Goal: Task Accomplishment & Management: Use online tool/utility

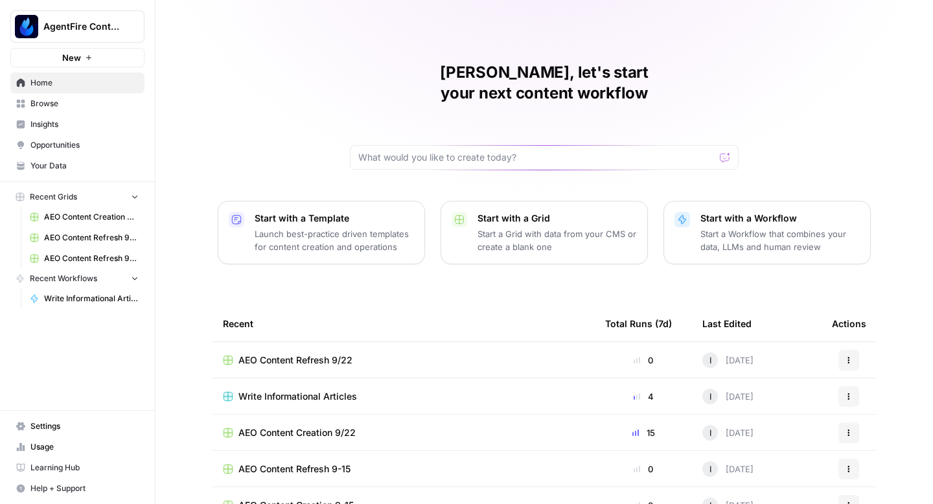
click at [85, 142] on span "Opportunities" at bounding box center [84, 145] width 108 height 12
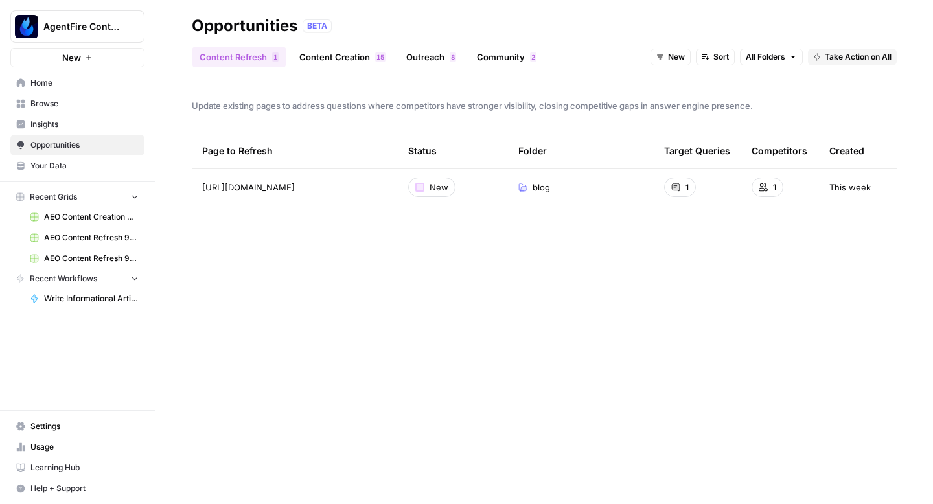
click at [323, 59] on link "Content Creation 5 1" at bounding box center [342, 57] width 102 height 21
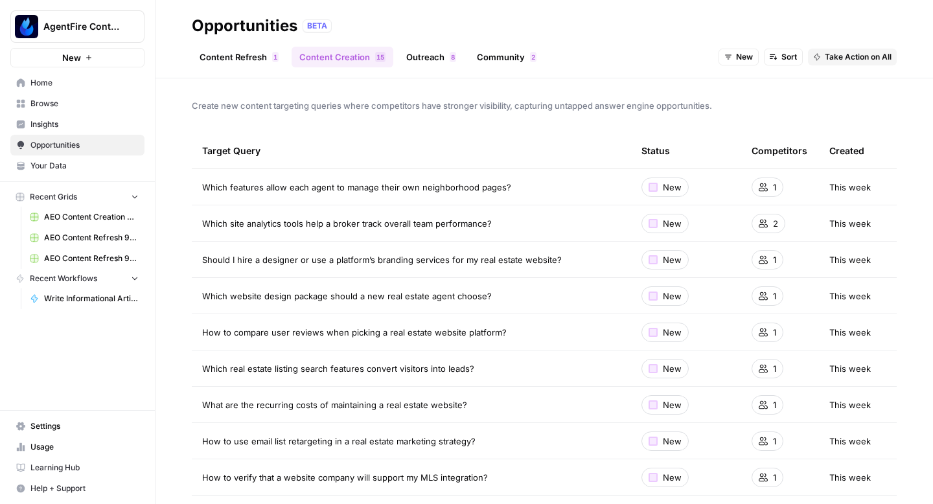
click at [240, 58] on link "Content Refresh 1" at bounding box center [239, 57] width 95 height 21
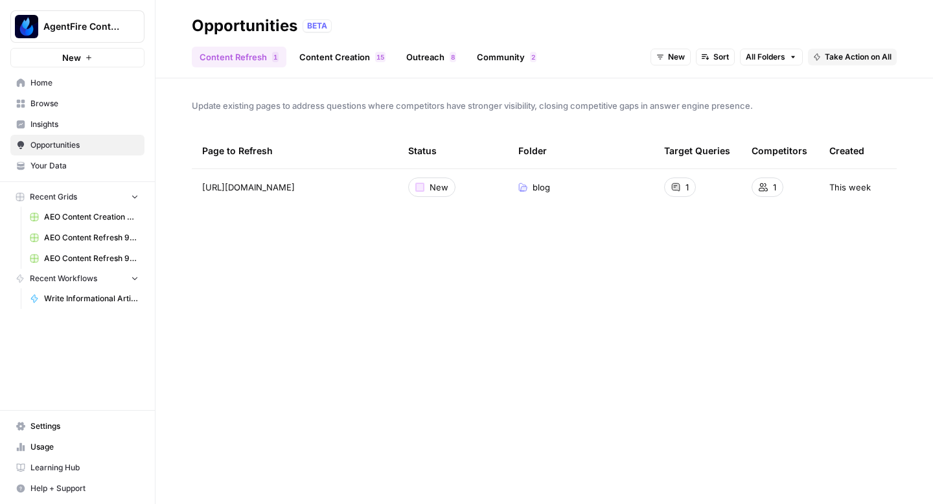
click at [332, 67] on link "Content Creation 5 1" at bounding box center [342, 57] width 102 height 21
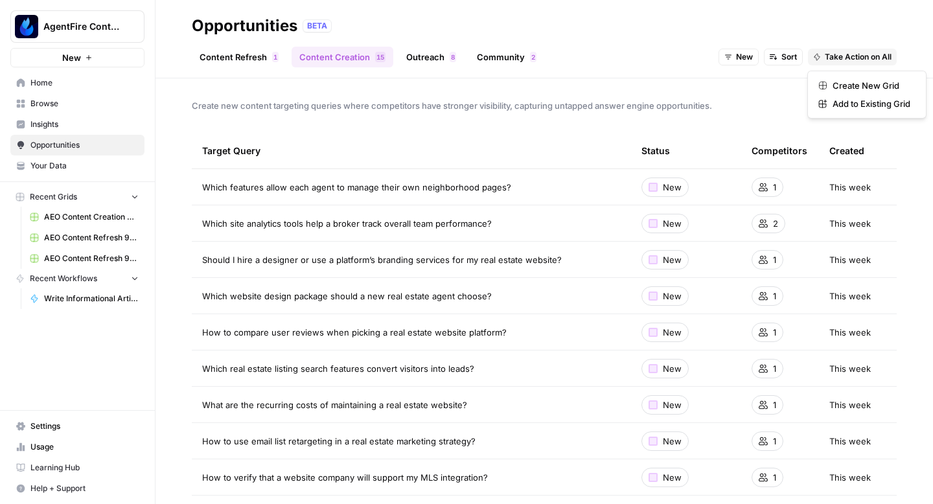
click at [847, 56] on span "Take Action on All" at bounding box center [857, 57] width 67 height 12
click at [856, 84] on span "Create New Grid" at bounding box center [871, 85] width 78 height 13
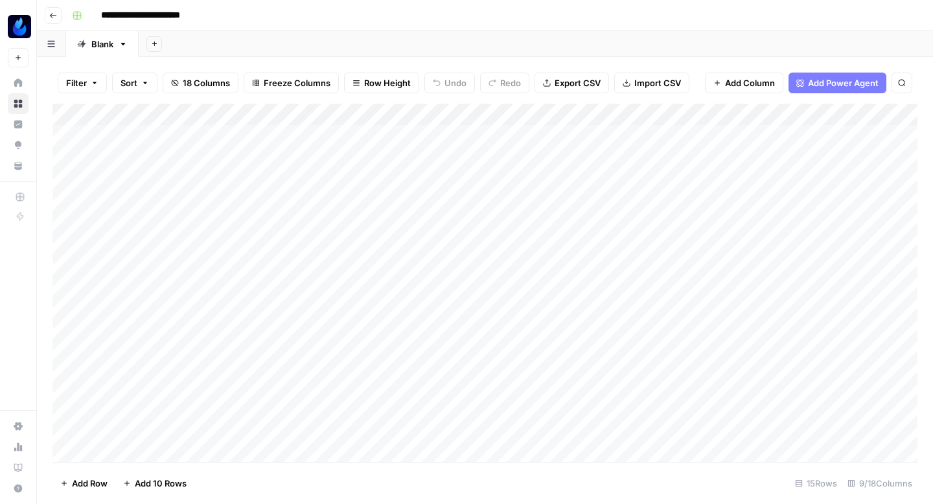
click at [181, 16] on input "**********" at bounding box center [155, 15] width 121 height 21
type input "**********"
click at [507, 135] on div "Add Column" at bounding box center [484, 283] width 865 height 358
click at [507, 161] on div "Add Column" at bounding box center [484, 283] width 865 height 358
click at [507, 180] on div "Add Column" at bounding box center [484, 283] width 865 height 358
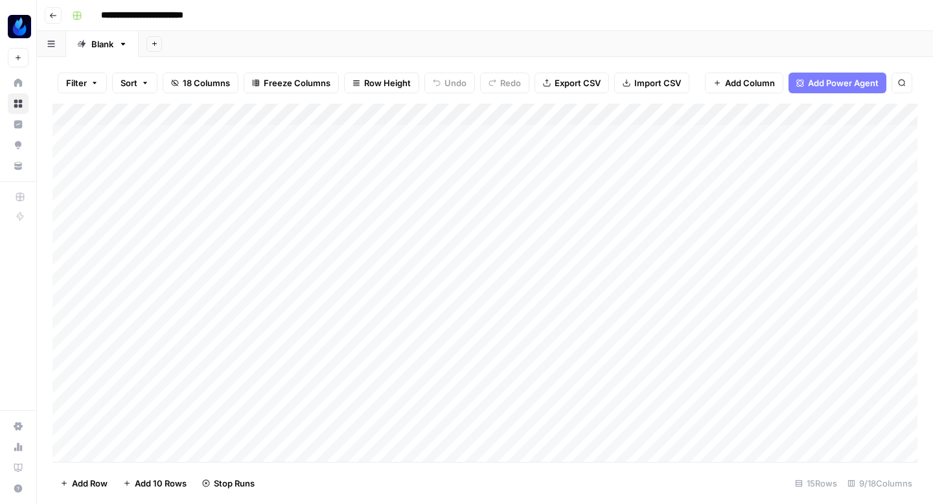
click at [507, 203] on div "Add Column" at bounding box center [484, 283] width 865 height 358
click at [506, 227] on div "Add Column" at bounding box center [484, 283] width 865 height 358
click at [506, 247] on div "Add Column" at bounding box center [484, 283] width 865 height 358
click at [506, 266] on div "Add Column" at bounding box center [484, 283] width 865 height 358
click at [503, 288] on div "Add Column" at bounding box center [484, 283] width 865 height 358
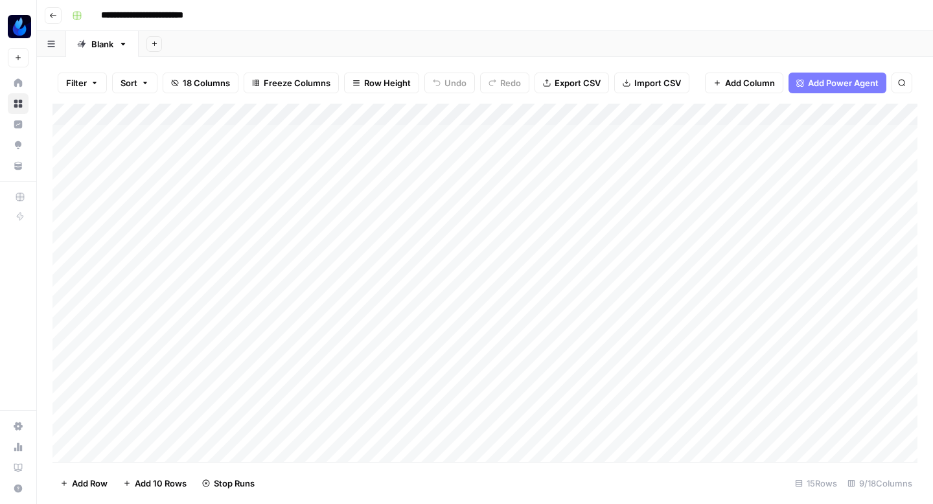
click at [503, 313] on div "Add Column" at bounding box center [484, 283] width 865 height 358
click at [505, 339] on div "Add Column" at bounding box center [484, 283] width 865 height 358
click at [568, 130] on div "Add Column" at bounding box center [484, 283] width 865 height 358
click at [573, 154] on div "Add Column" at bounding box center [484, 283] width 865 height 358
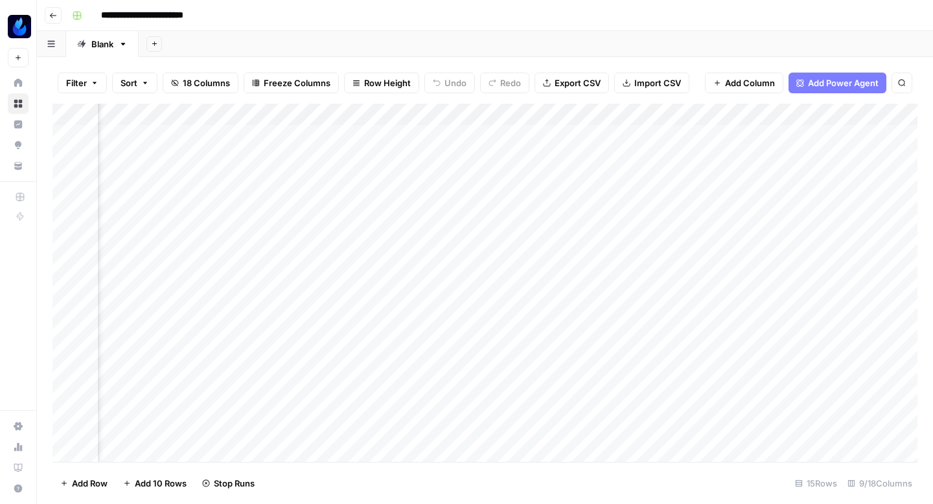
click at [574, 179] on div "Add Column" at bounding box center [484, 283] width 865 height 358
click at [574, 220] on div "Add Column" at bounding box center [484, 283] width 865 height 358
click at [574, 245] on div "Add Column" at bounding box center [484, 283] width 865 height 358
click at [573, 264] on div "Add Column" at bounding box center [484, 283] width 865 height 358
click at [569, 312] on div "Add Column" at bounding box center [484, 283] width 865 height 358
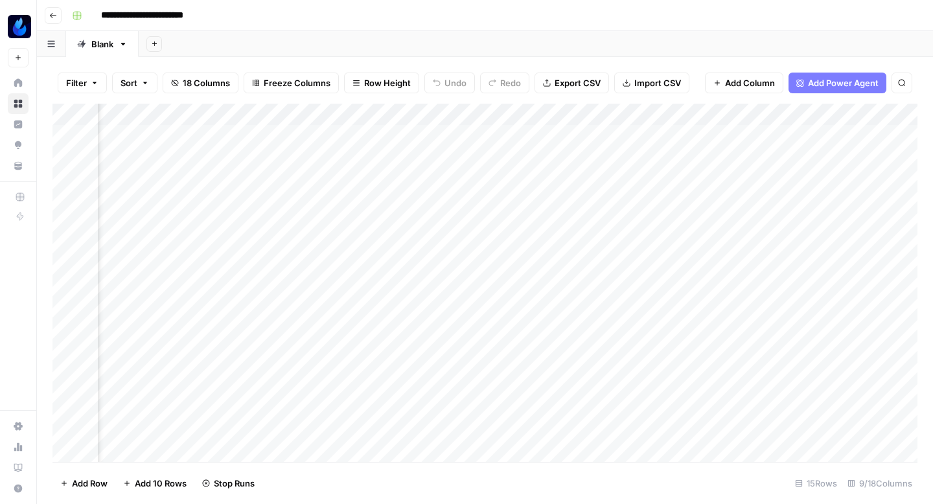
click at [568, 331] on div "Add Column" at bounding box center [484, 283] width 865 height 358
click at [371, 136] on div "Add Column" at bounding box center [484, 283] width 865 height 358
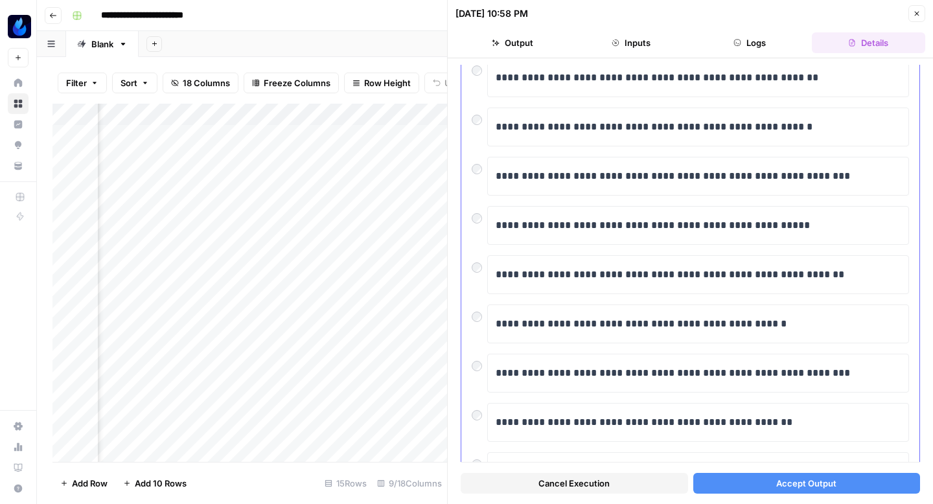
scroll to position [105, 0]
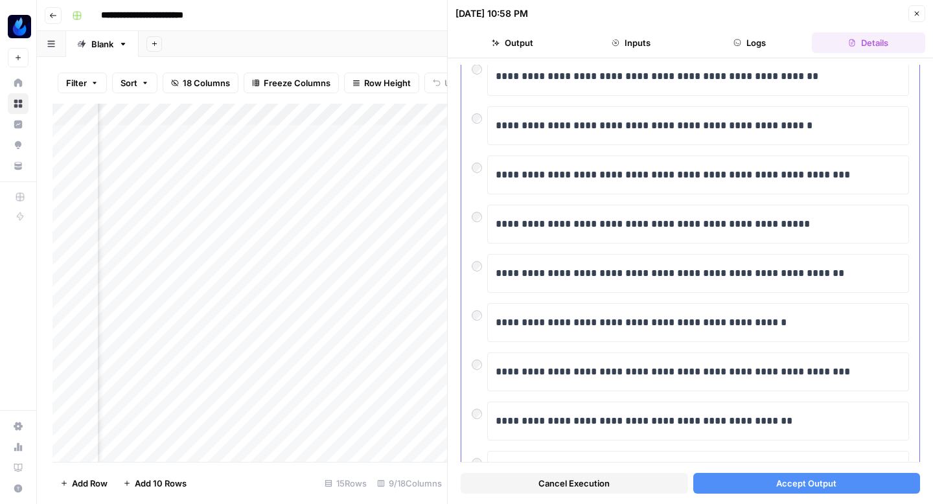
click at [483, 222] on div at bounding box center [479, 214] width 16 height 18
click at [484, 257] on div at bounding box center [479, 263] width 16 height 18
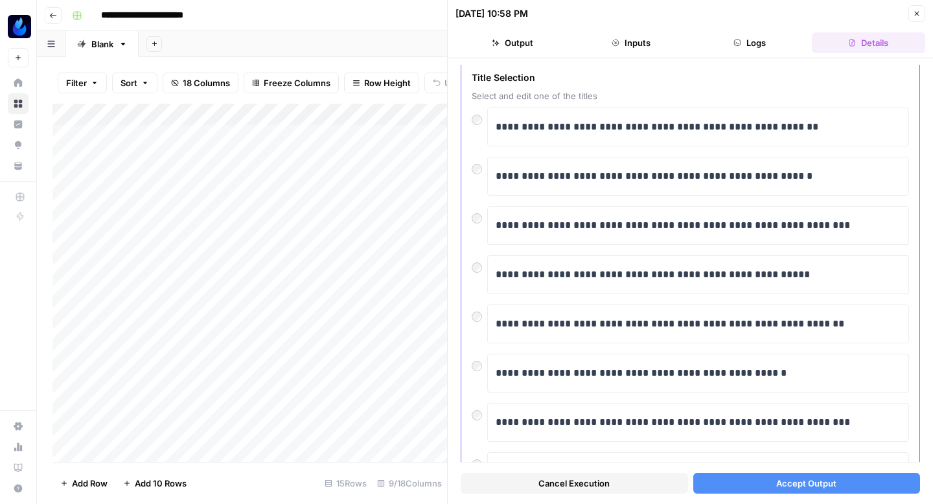
scroll to position [60, 0]
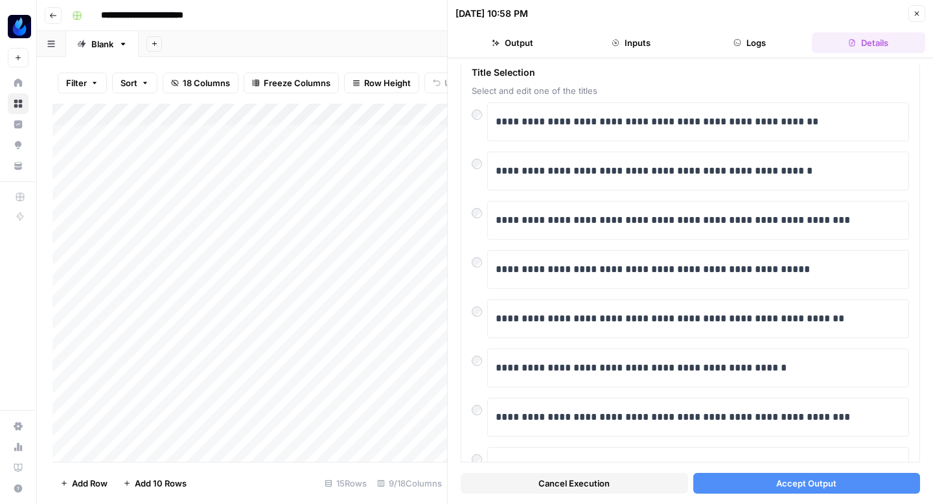
click at [711, 483] on button "Accept Output" at bounding box center [806, 483] width 227 height 21
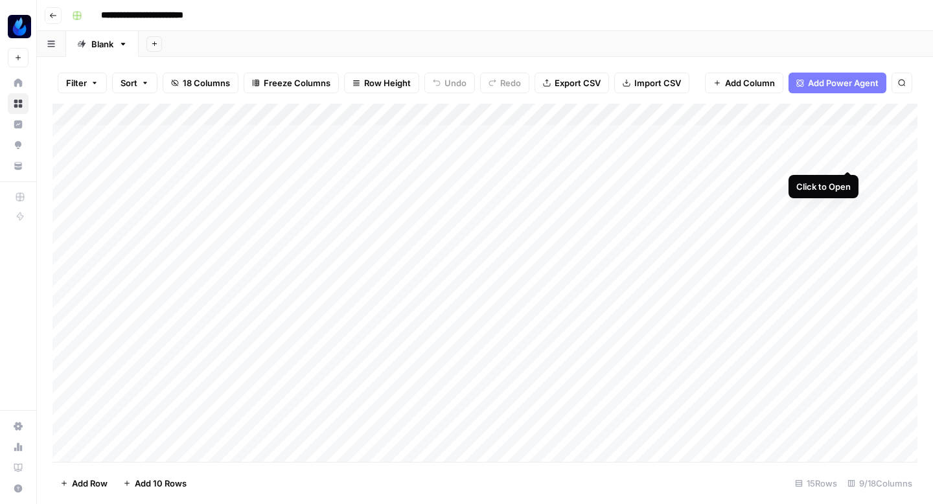
click at [846, 154] on div "Add Column" at bounding box center [484, 283] width 865 height 358
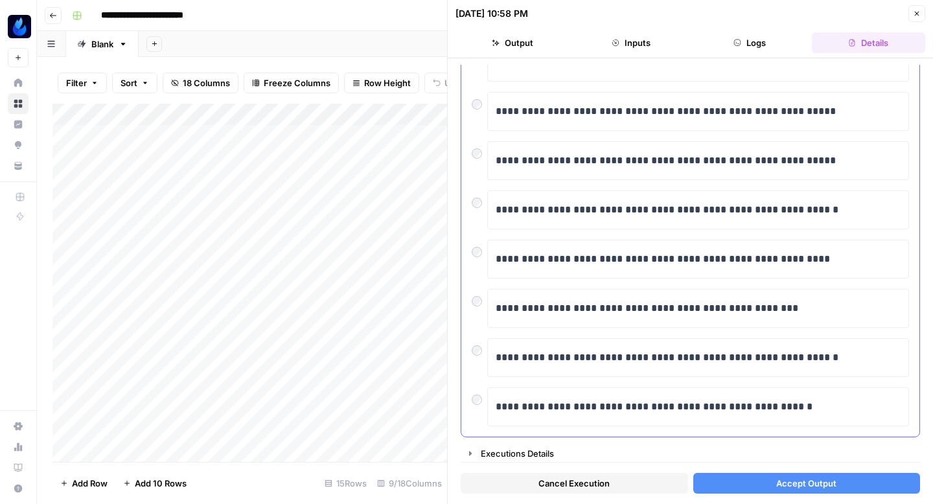
scroll to position [220, 0]
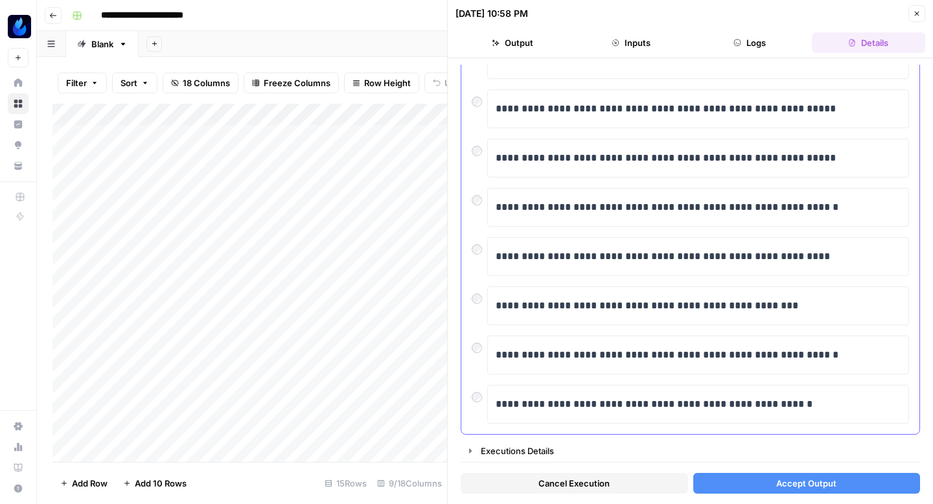
click at [482, 153] on div at bounding box center [479, 148] width 16 height 18
click at [484, 209] on div "**********" at bounding box center [689, 207] width 437 height 39
click at [816, 486] on span "Accept Output" at bounding box center [806, 483] width 60 height 13
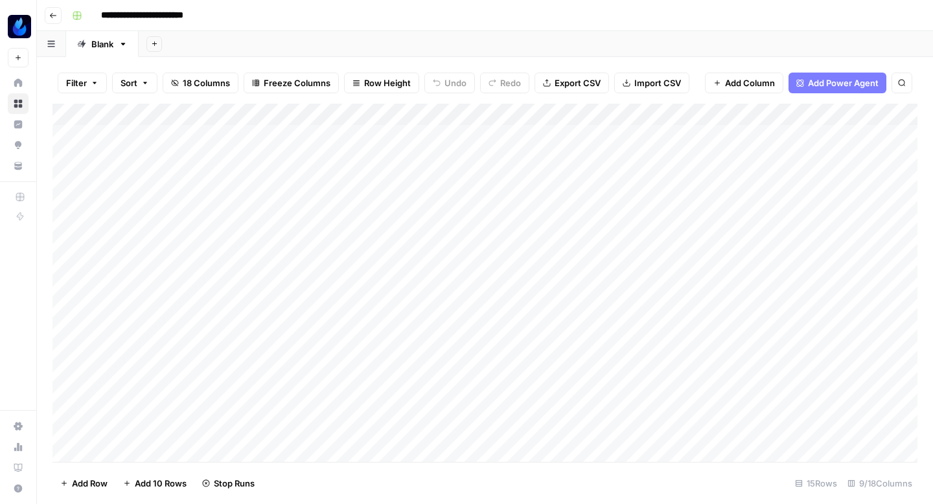
click at [847, 177] on div "Add Column" at bounding box center [484, 283] width 865 height 358
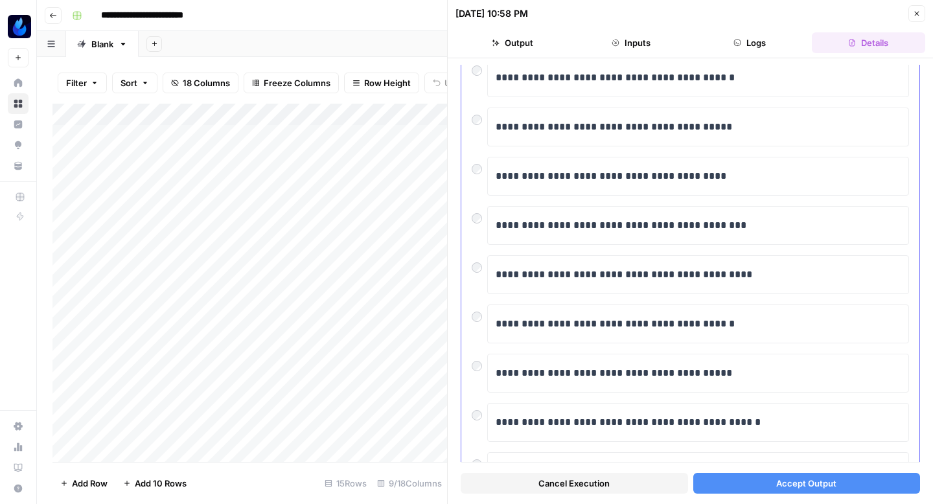
scroll to position [220, 0]
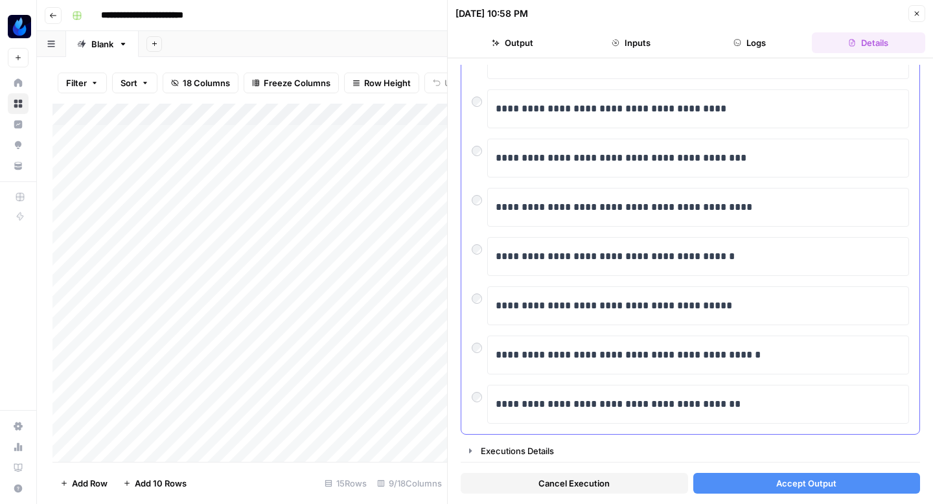
click at [472, 353] on div at bounding box center [479, 344] width 16 height 18
click at [921, 16] on button "Close" at bounding box center [916, 13] width 17 height 17
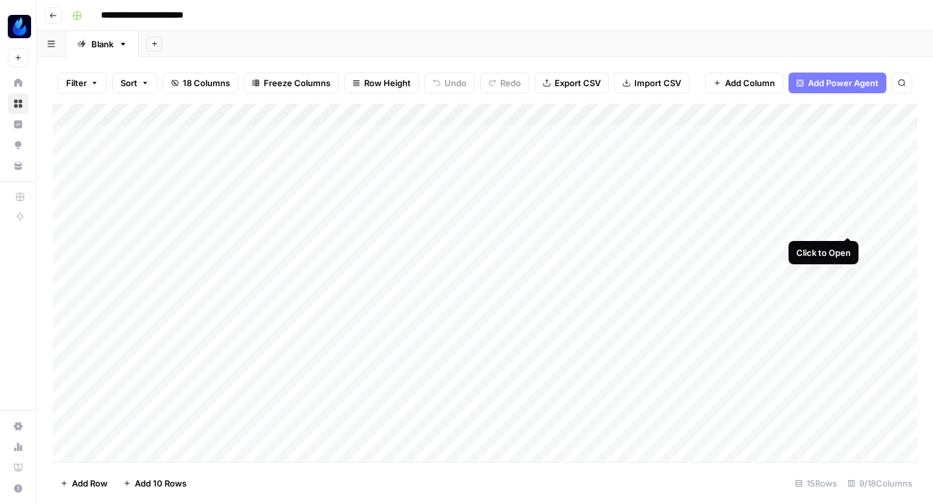
click at [846, 218] on div "Add Column" at bounding box center [484, 283] width 865 height 358
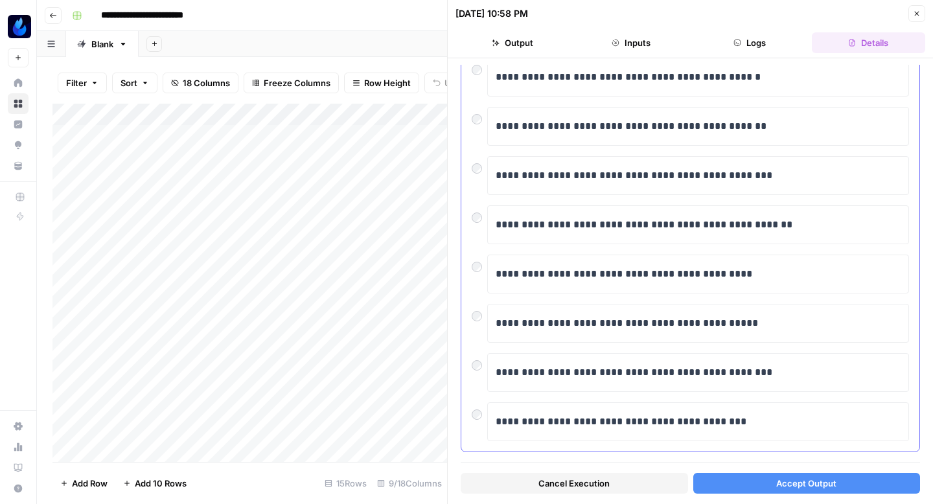
scroll to position [206, 0]
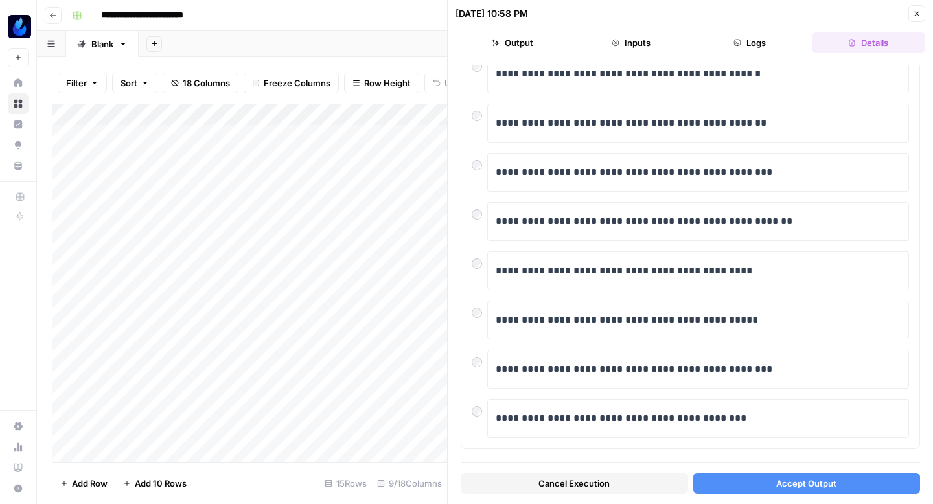
click at [917, 10] on icon "button" at bounding box center [917, 14] width 8 height 8
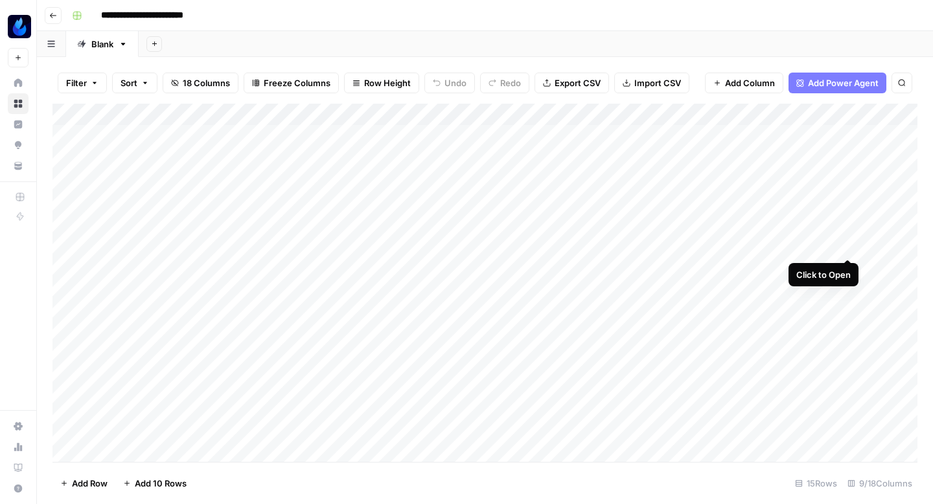
click at [848, 244] on div "Add Column" at bounding box center [484, 283] width 865 height 358
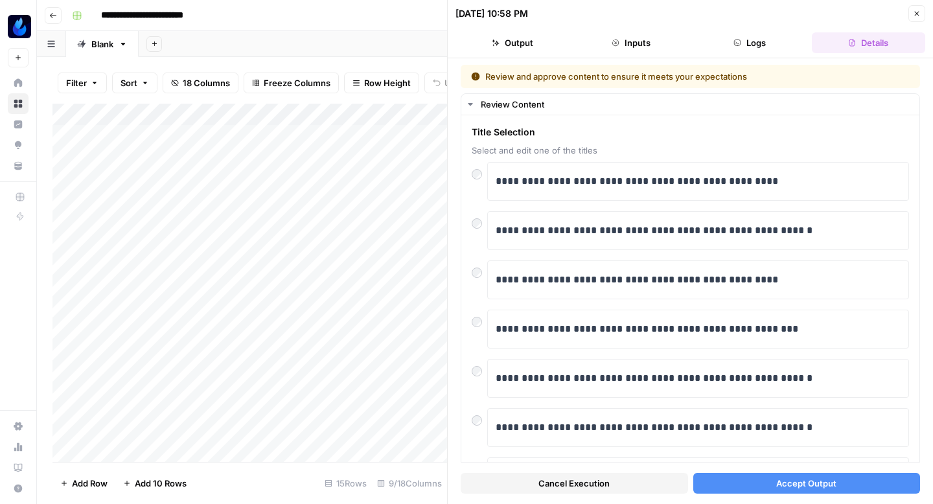
click at [918, 14] on icon "button" at bounding box center [917, 14] width 8 height 8
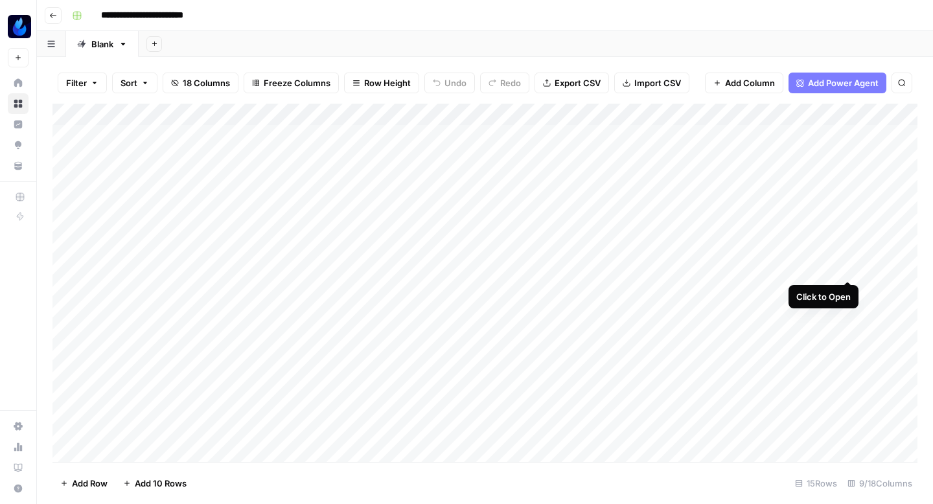
click at [848, 264] on div "Add Column" at bounding box center [484, 283] width 865 height 358
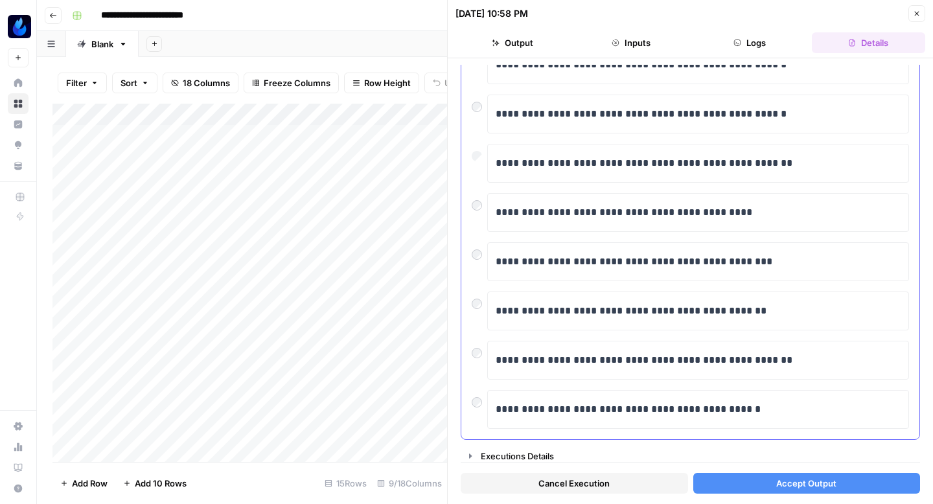
scroll to position [220, 0]
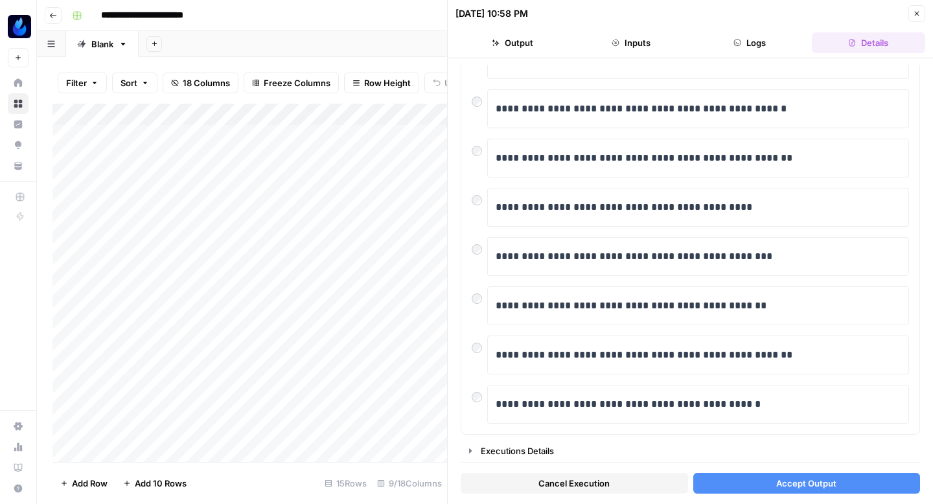
click at [746, 485] on button "Accept Output" at bounding box center [806, 483] width 227 height 21
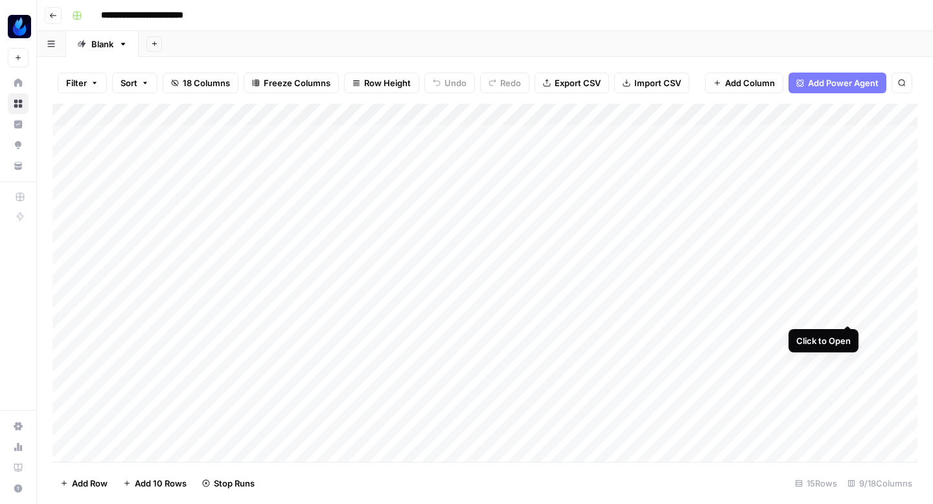
click at [846, 308] on div "Add Column" at bounding box center [484, 283] width 865 height 358
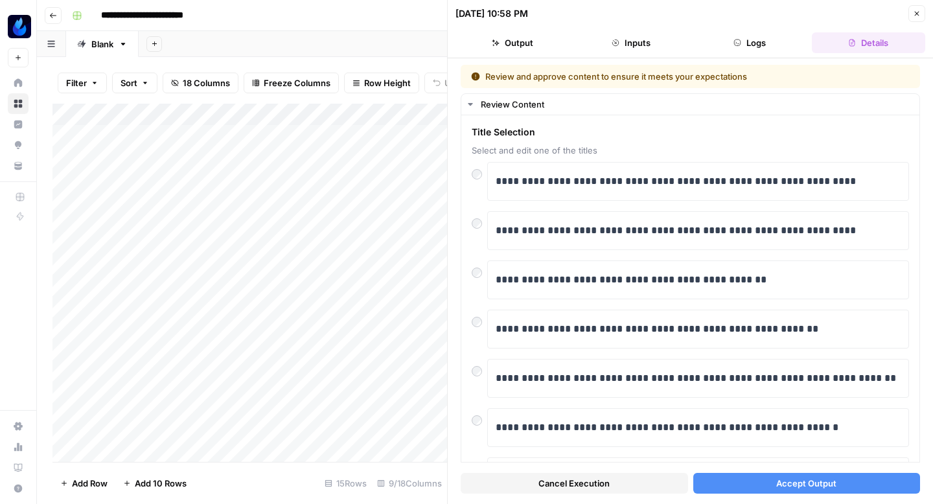
click at [758, 484] on button "Accept Output" at bounding box center [806, 483] width 227 height 21
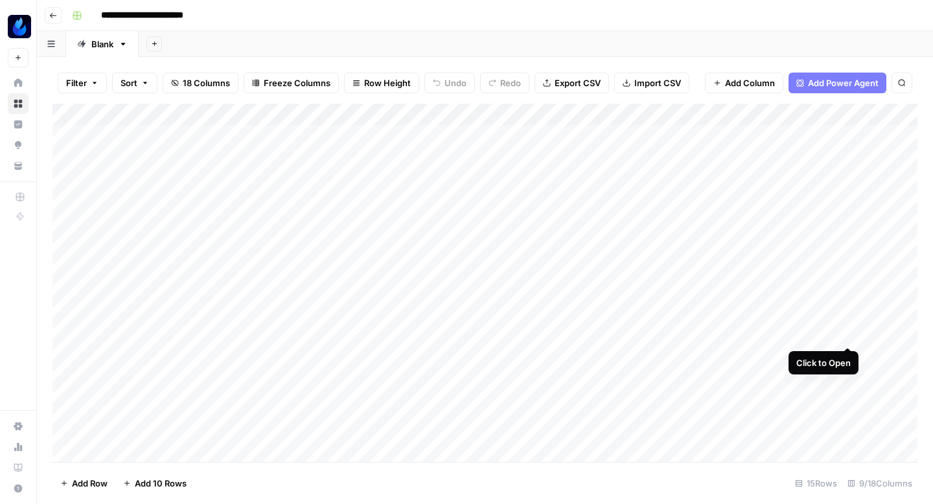
click at [848, 330] on div "Add Column" at bounding box center [484, 283] width 865 height 358
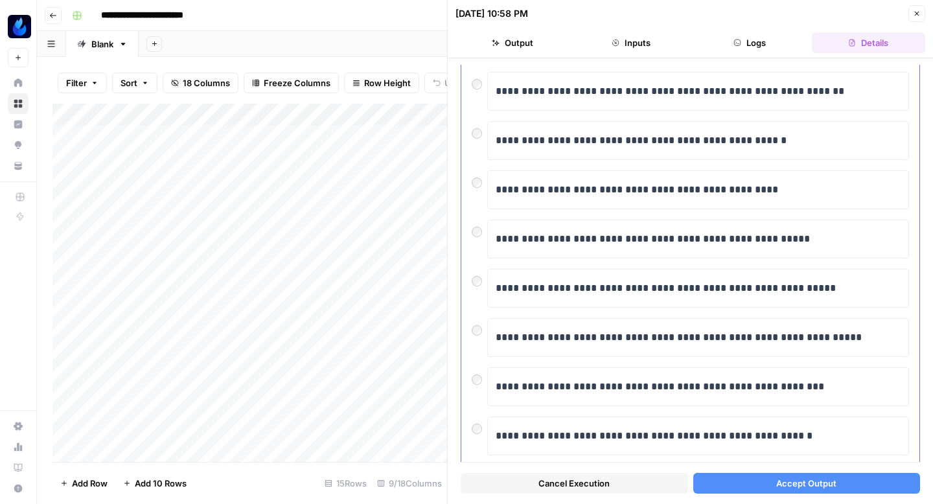
scroll to position [220, 0]
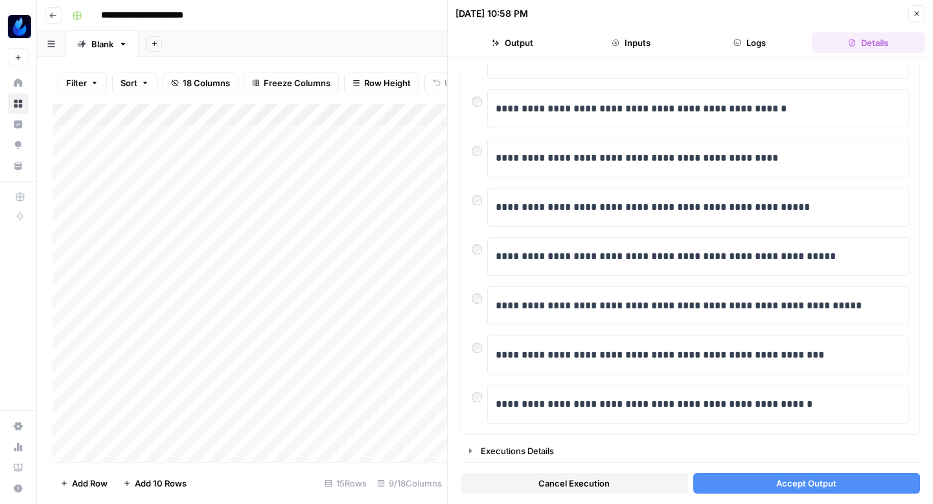
click at [742, 483] on button "Accept Output" at bounding box center [806, 483] width 227 height 21
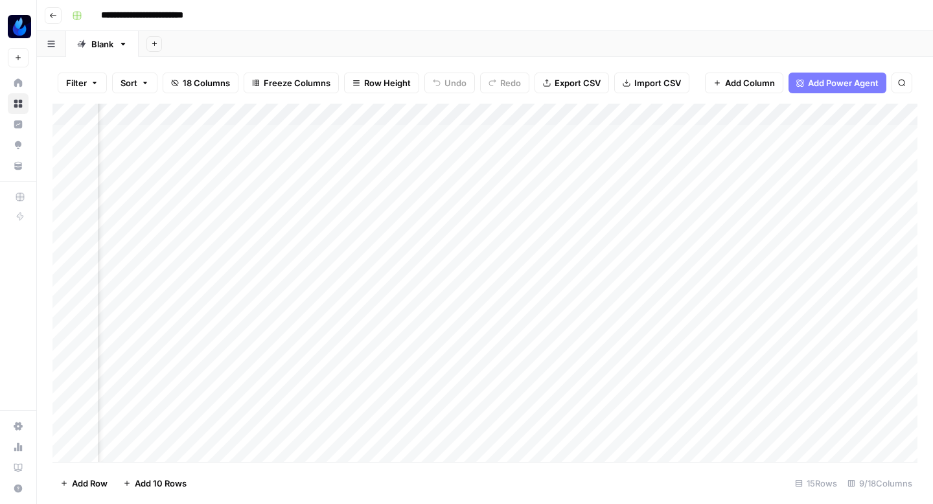
scroll to position [0, 494]
click at [561, 132] on div "Add Column" at bounding box center [484, 283] width 865 height 358
click at [552, 155] on div "Add Column" at bounding box center [484, 283] width 865 height 358
click at [562, 264] on div "Add Column" at bounding box center [484, 283] width 865 height 358
click at [621, 156] on div "Add Column" at bounding box center [484, 283] width 865 height 358
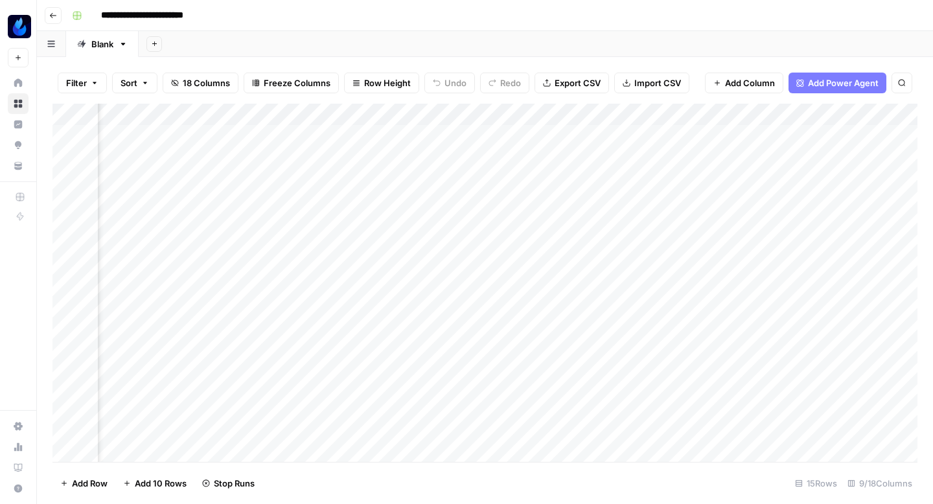
click at [627, 155] on div "Add Column" at bounding box center [484, 283] width 865 height 358
click at [607, 155] on div "Add Column" at bounding box center [484, 283] width 865 height 358
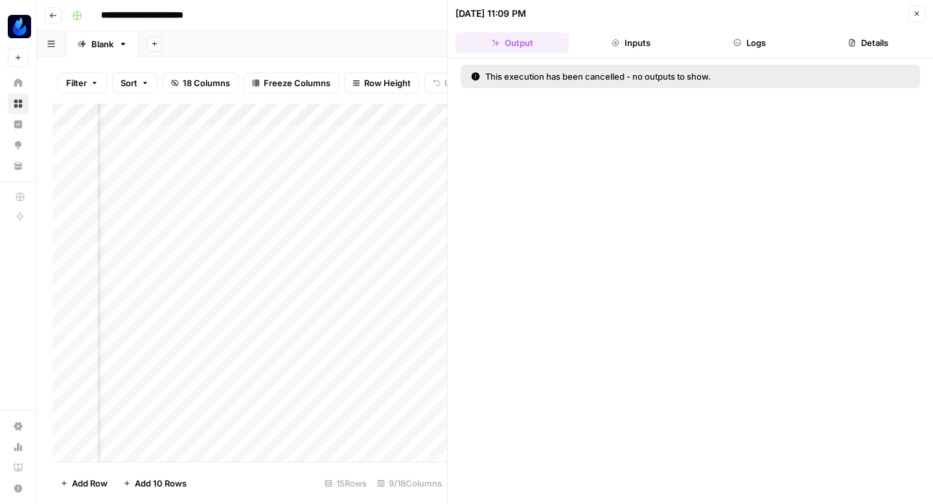
click at [738, 57] on header "09/29/25 at 11:09 PM Close Output Inputs Logs Details" at bounding box center [690, 29] width 485 height 58
click at [747, 49] on button "Logs" at bounding box center [749, 42] width 113 height 21
click at [914, 11] on icon "button" at bounding box center [917, 14] width 8 height 8
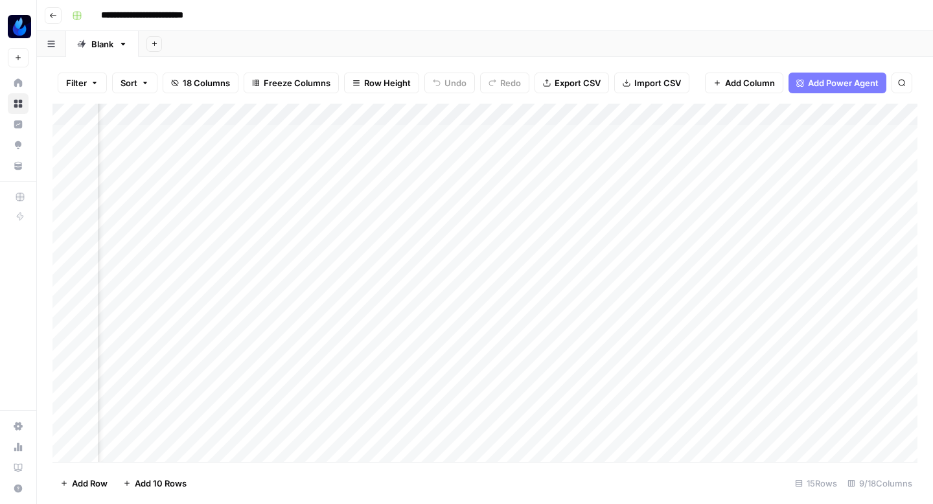
click at [625, 153] on div "Add Column" at bounding box center [484, 283] width 865 height 358
click at [610, 266] on div "Add Column" at bounding box center [484, 283] width 865 height 358
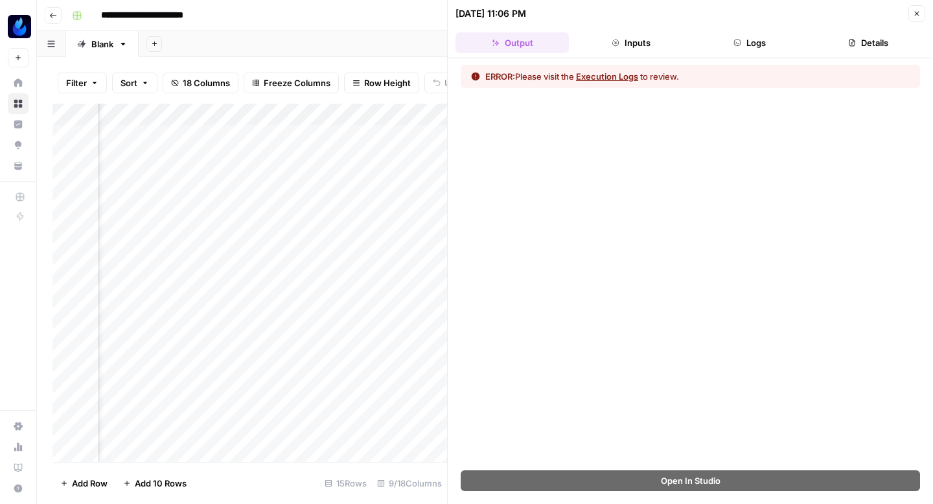
click at [762, 30] on header "09/29/25 at 11:06 PM Close Output Inputs Logs Details" at bounding box center [690, 29] width 485 height 58
click at [761, 36] on button "Logs" at bounding box center [749, 42] width 113 height 21
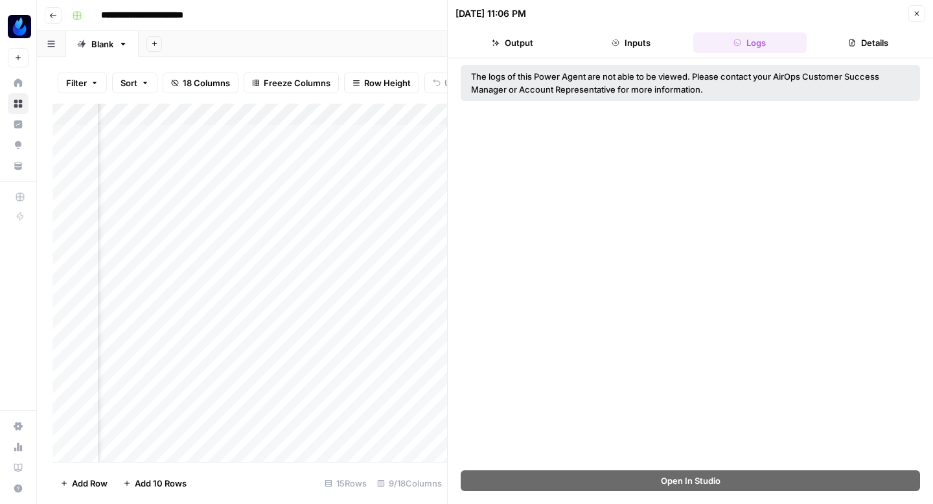
click at [675, 83] on div "The logs of this Power Agent are not able to be viewed. Please contact your Air…" at bounding box center [690, 83] width 438 height 26
click at [655, 142] on div "The logs of this Power Agent are not able to be viewed. Please contact your Air…" at bounding box center [690, 264] width 485 height 412
click at [663, 317] on div "The logs of this Power Agent are not able to be viewed. Please contact your Air…" at bounding box center [690, 264] width 485 height 412
click at [923, 10] on button "Close" at bounding box center [916, 13] width 17 height 17
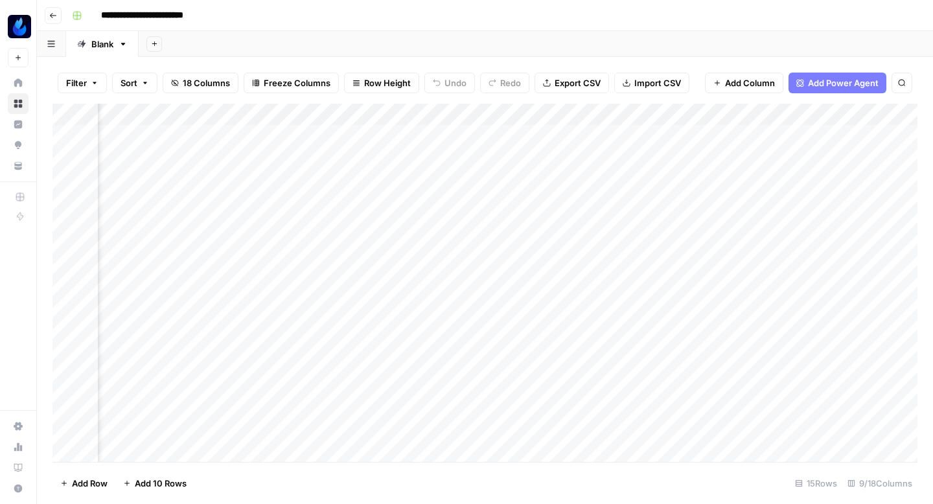
click at [558, 307] on div "Add Column" at bounding box center [484, 283] width 865 height 358
click at [559, 334] on div "Add Column" at bounding box center [484, 283] width 865 height 358
